Goal: Answer question/provide support

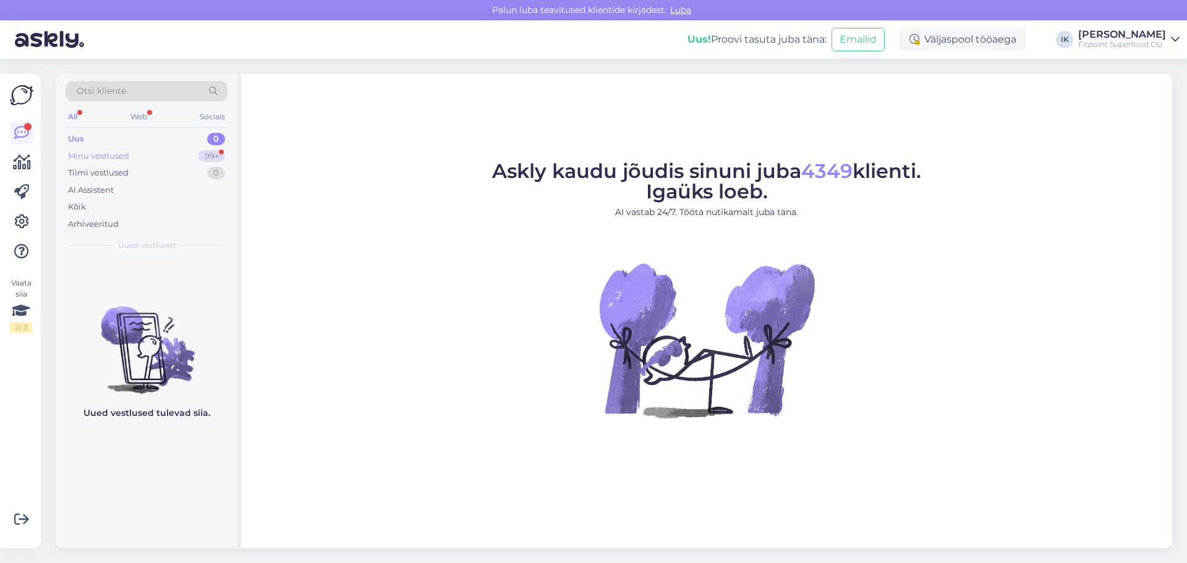
click at [109, 154] on div "Minu vestlused" at bounding box center [98, 156] width 61 height 12
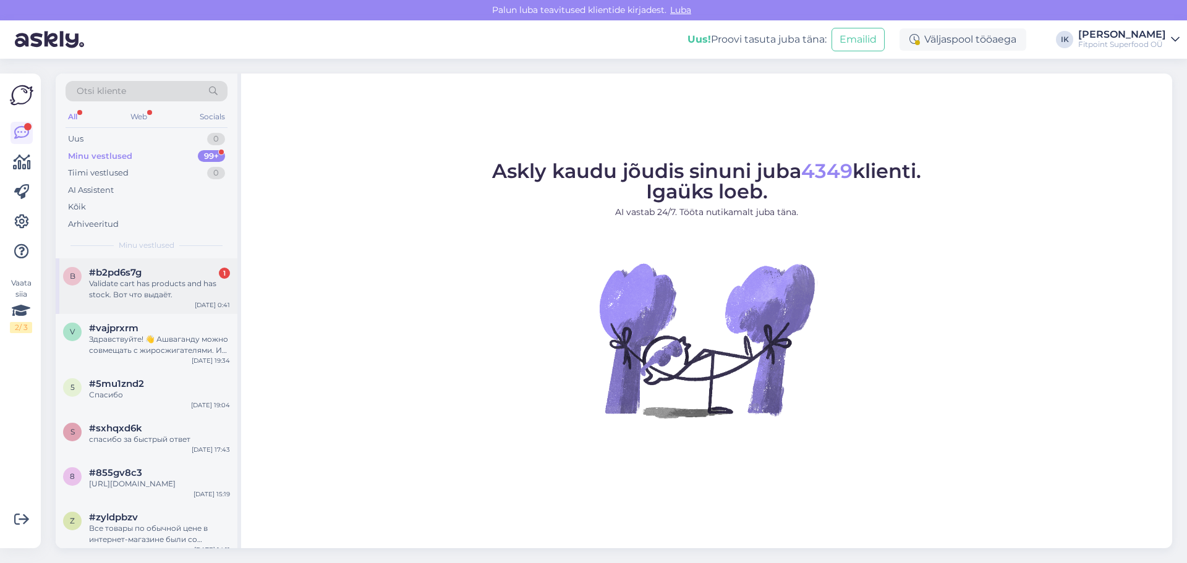
click at [160, 275] on div "#b2pd6s7g 1" at bounding box center [159, 272] width 141 height 11
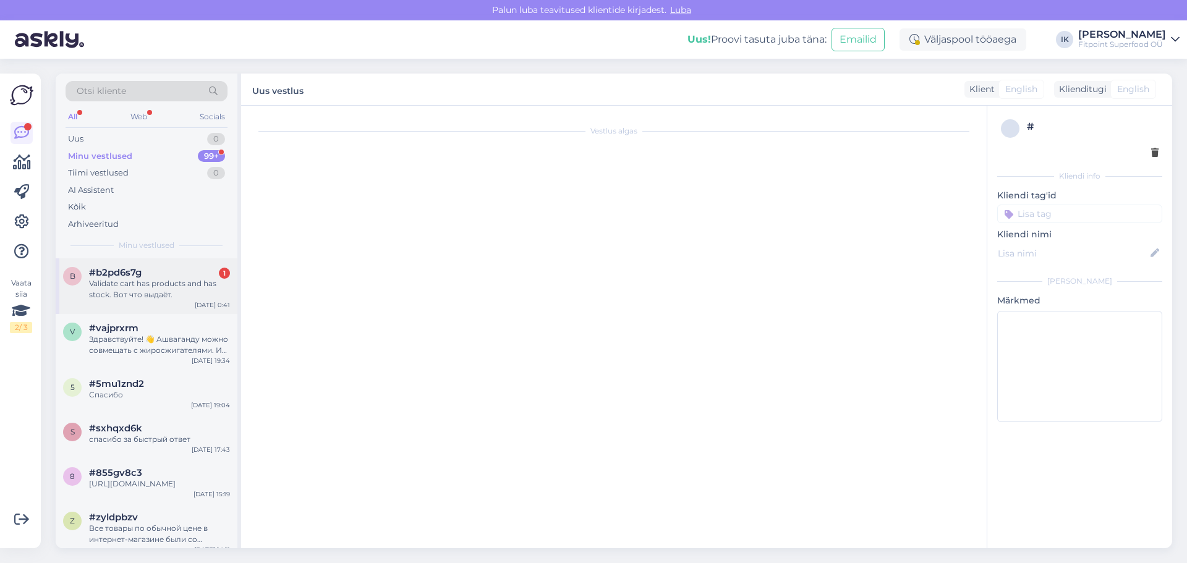
scroll to position [43, 0]
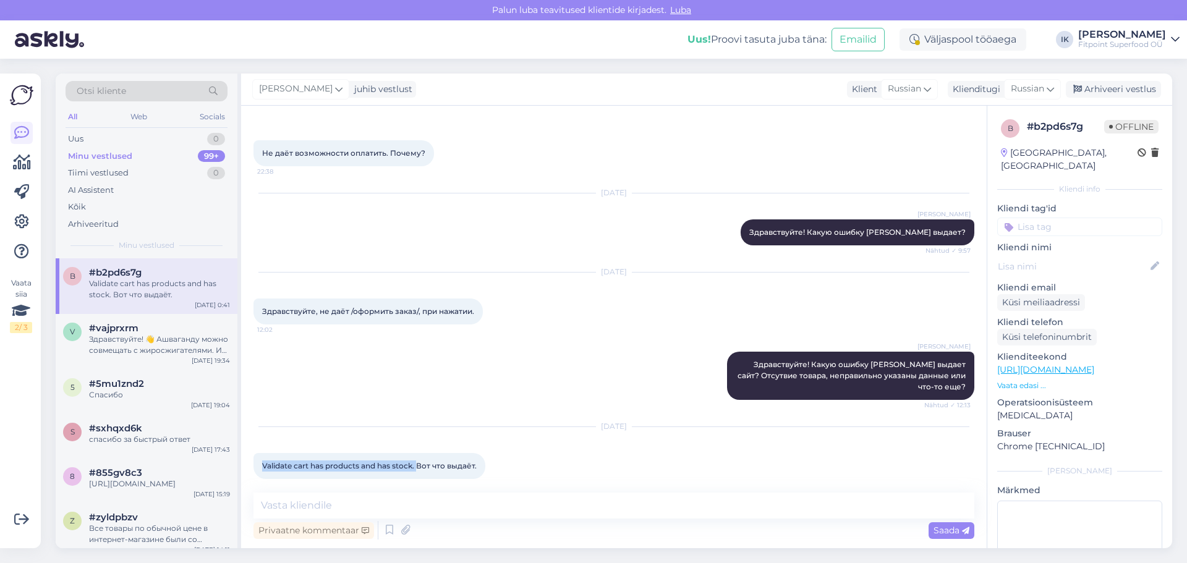
drag, startPoint x: 263, startPoint y: 456, endPoint x: 417, endPoint y: 468, distance: 154.4
click at [417, 468] on div "Validate cart has products and has stock. Вот что выдаёт. 0:41" at bounding box center [370, 466] width 232 height 26
copy span "Validate cart has products and has stock."
click at [493, 378] on div "[PERSON_NAME] Здравствуйте! Какую ошибку [PERSON_NAME] выдает сайт? Отсутвие то…" at bounding box center [614, 375] width 721 height 75
click at [507, 510] on textarea at bounding box center [614, 506] width 721 height 26
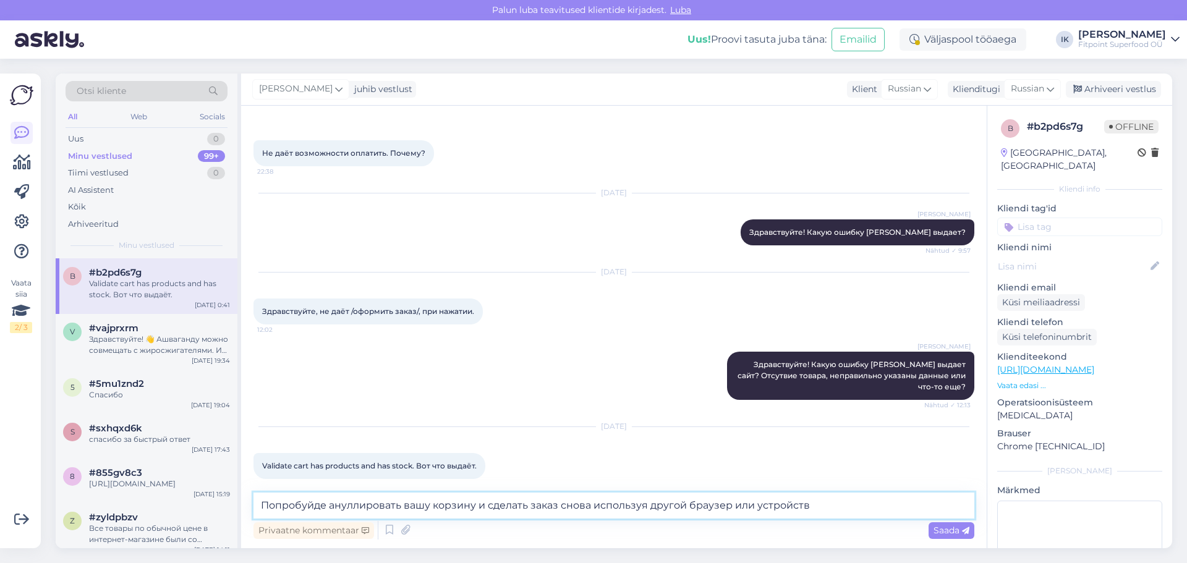
type textarea "Попробуйде ануллировать вашу корзину и сделать заказ снова используя другой бра…"
